Goal: Submit feedback/report problem

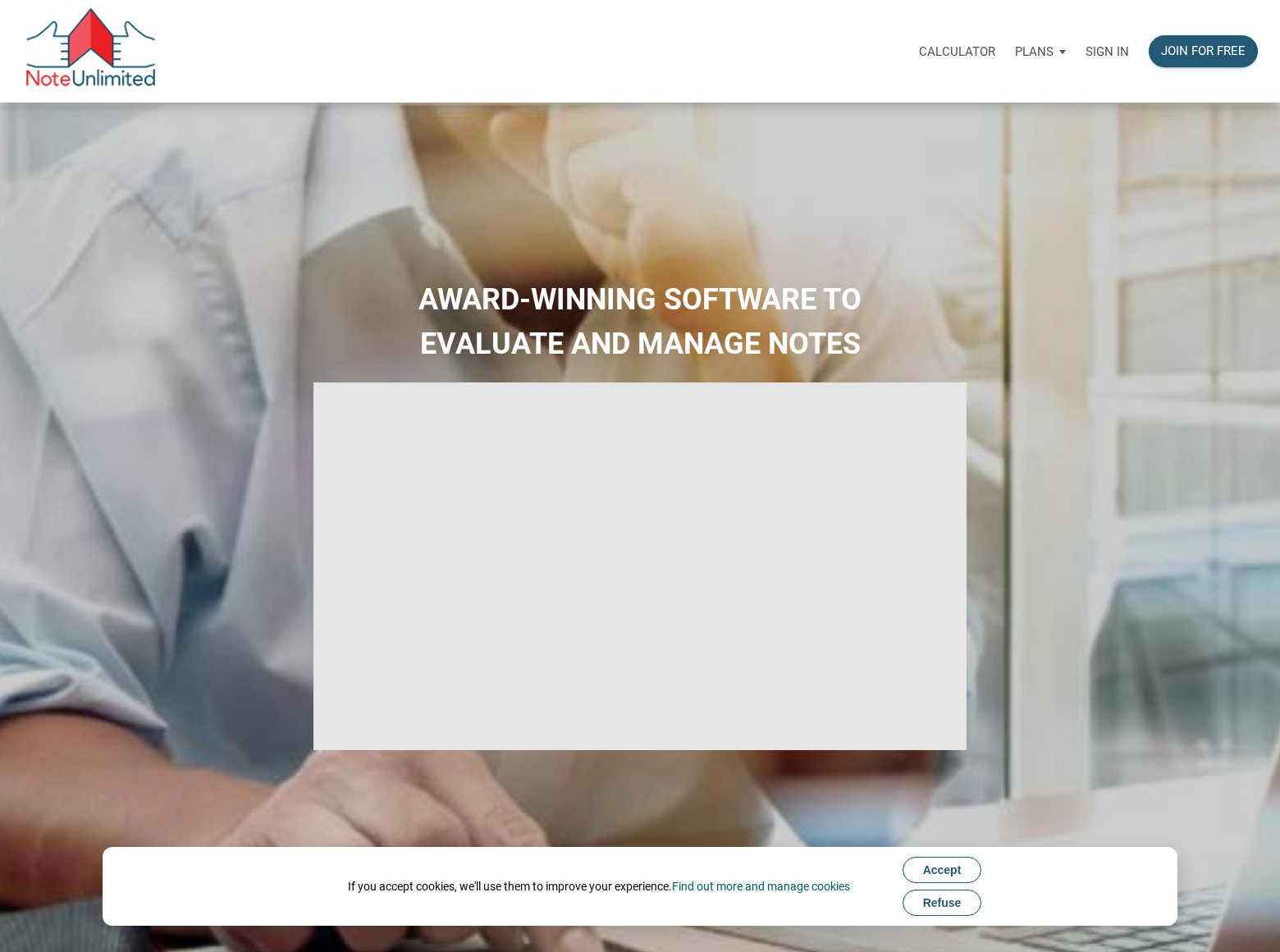
scroll to position [1999, 0]
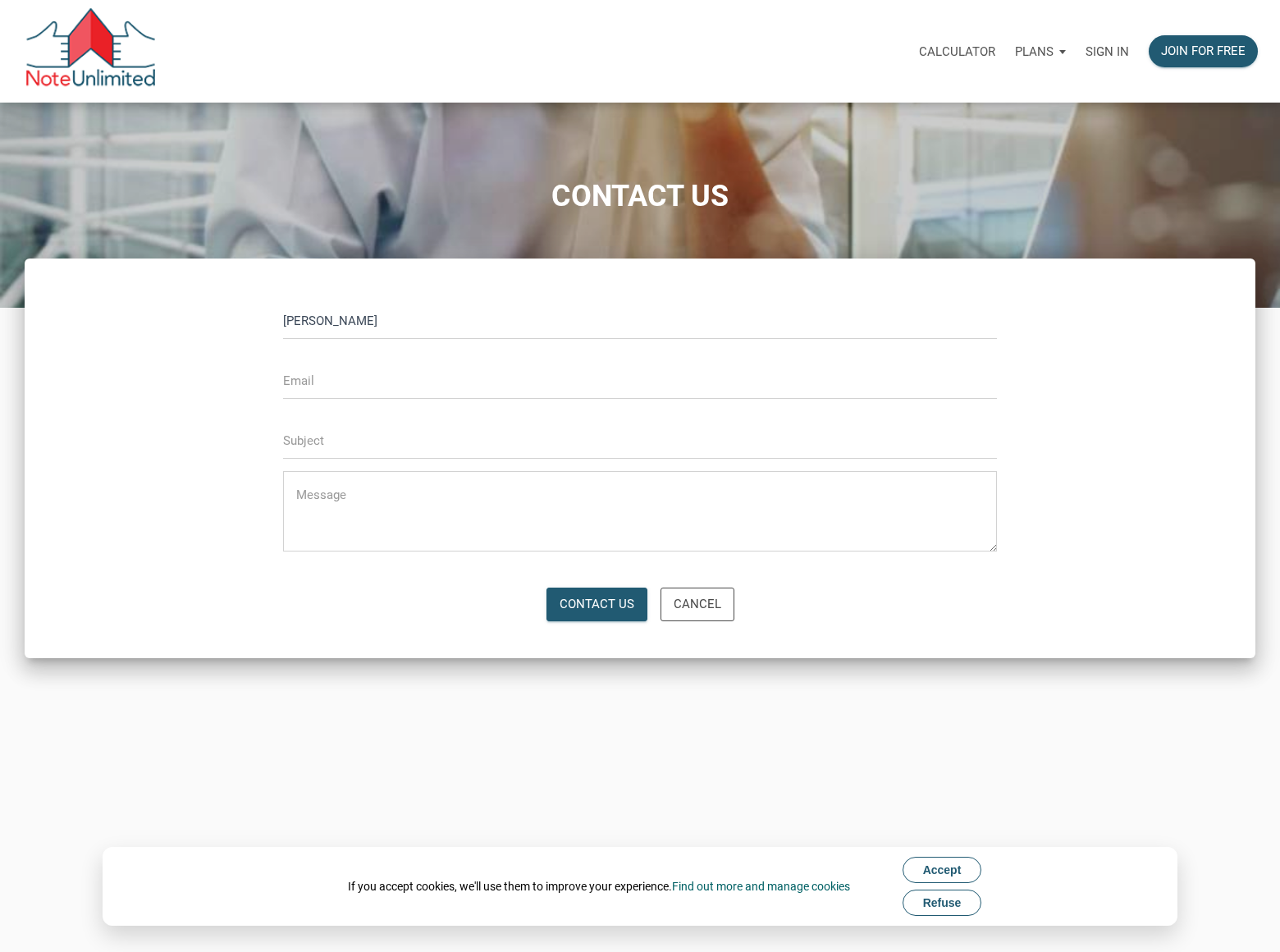
type input "[PERSON_NAME]"
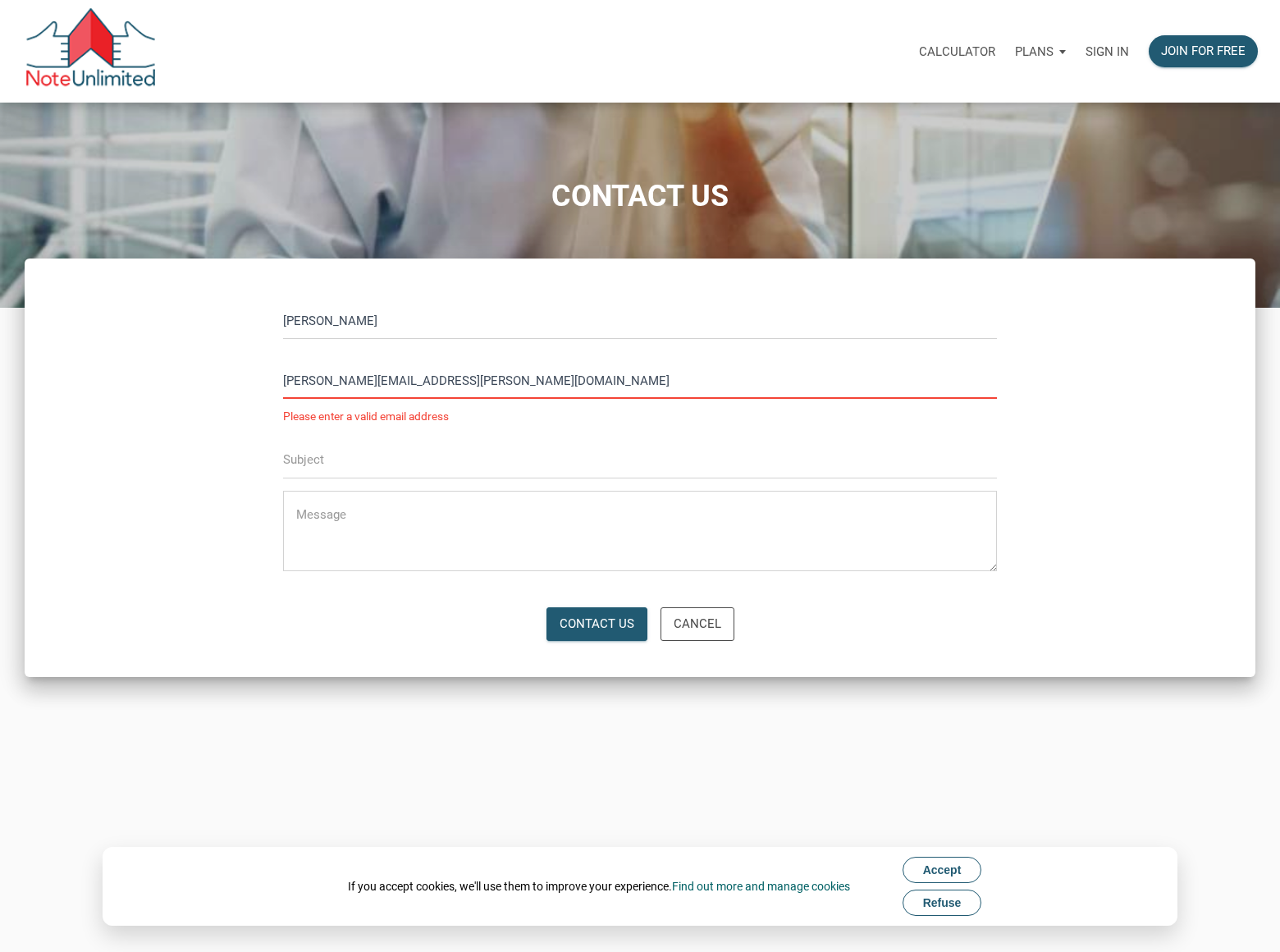
type input "[PERSON_NAME][EMAIL_ADDRESS][PERSON_NAME][DOMAIN_NAME]"
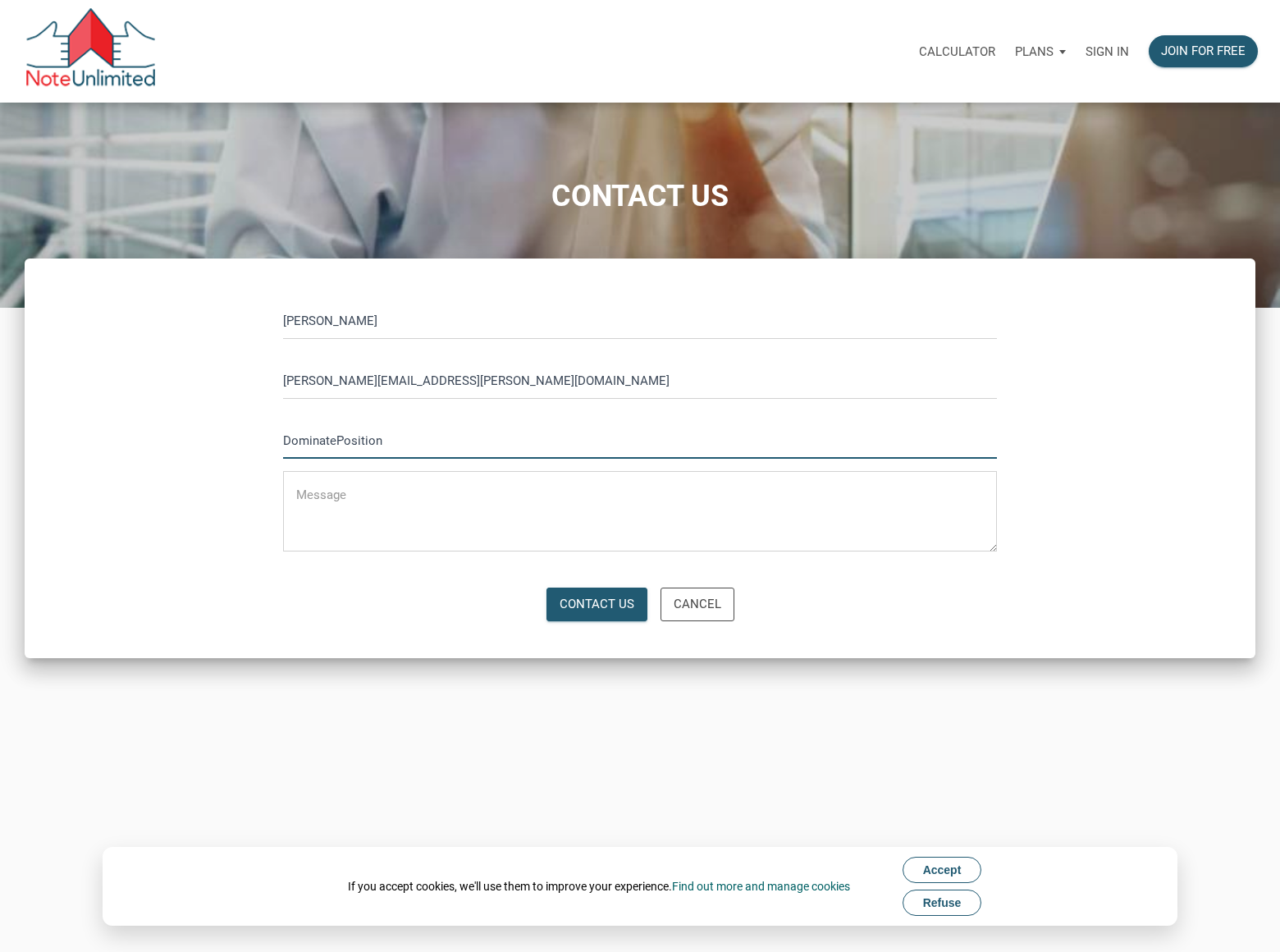
type input "DominatePosition"
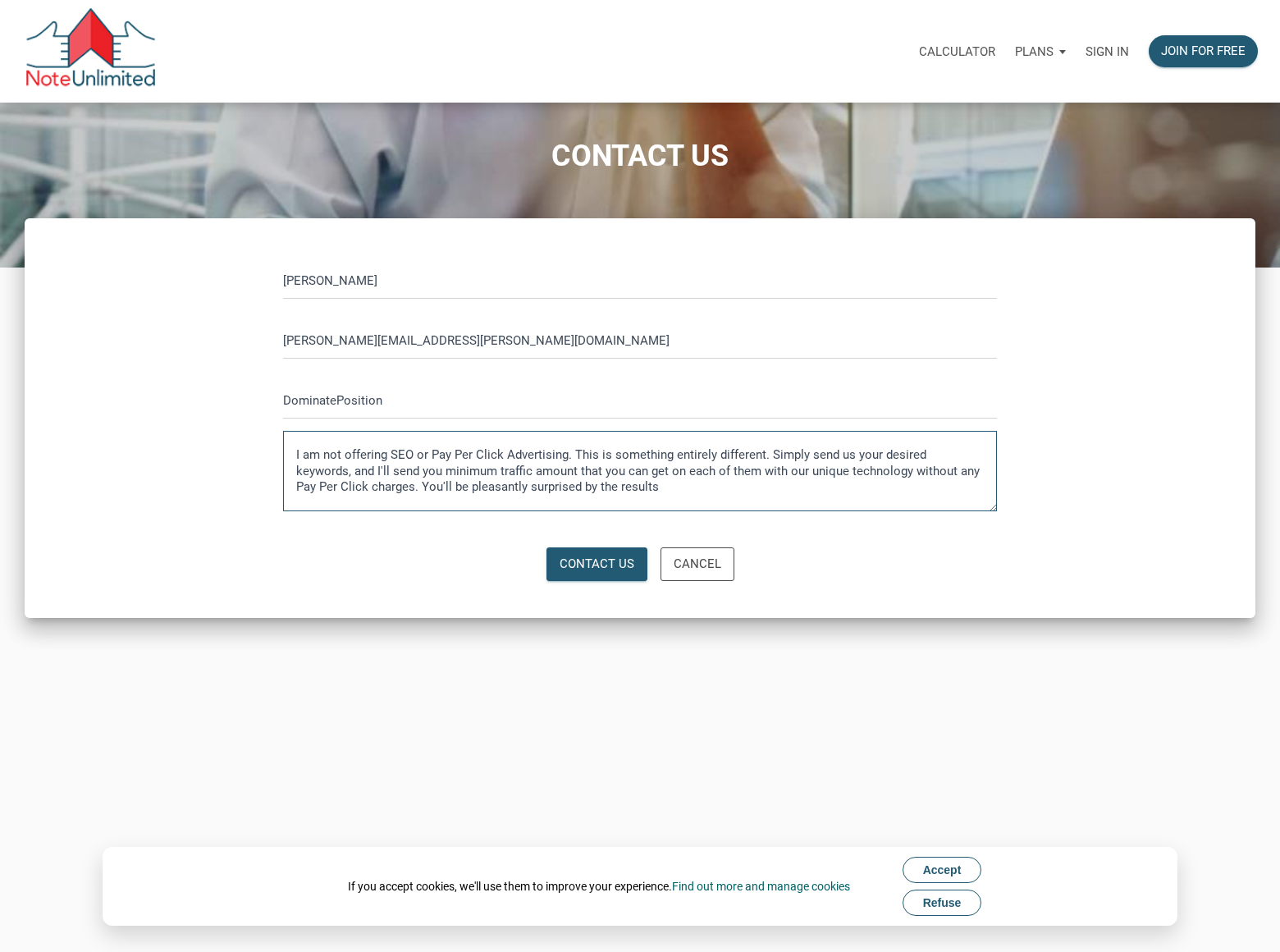
type textarea "I am not offering SEO or Pay Per Click Advertising. This is something entirely …"
